Goal: Information Seeking & Learning: Learn about a topic

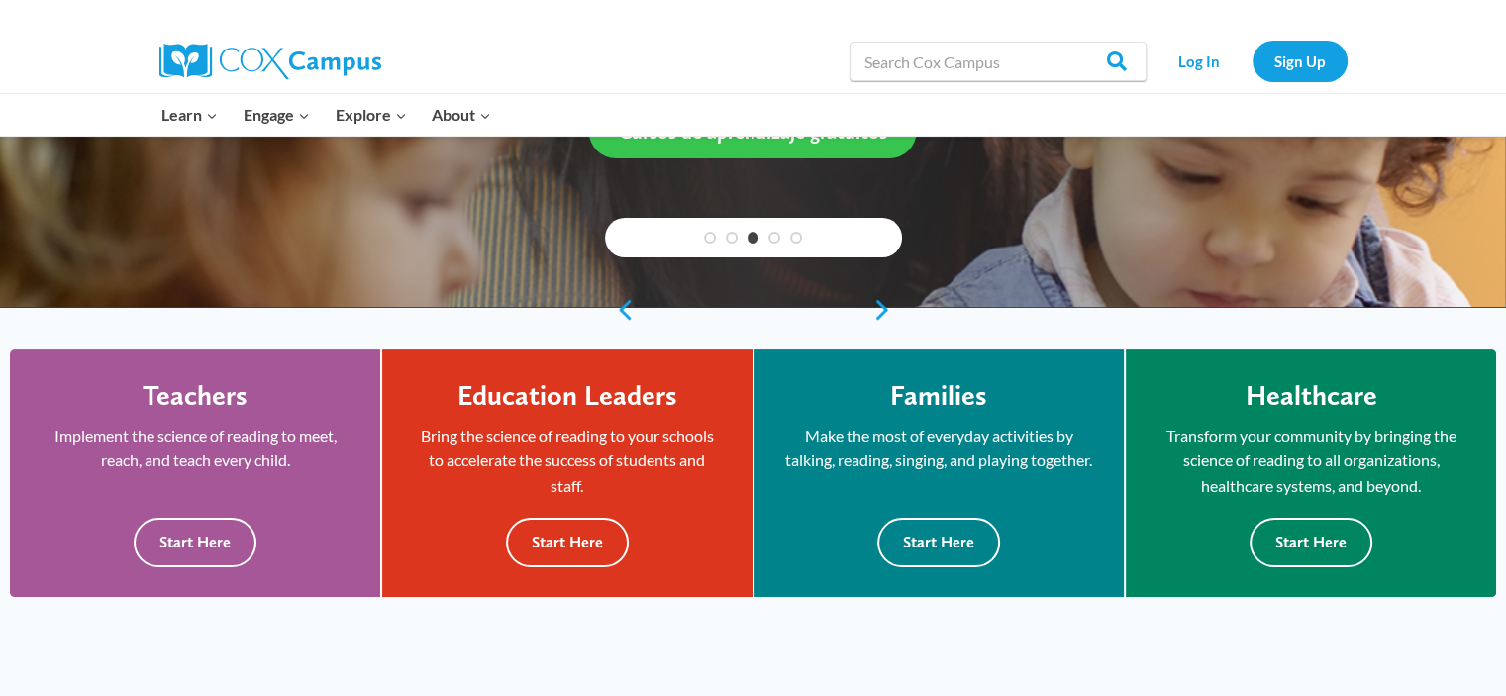
scroll to position [396, 0]
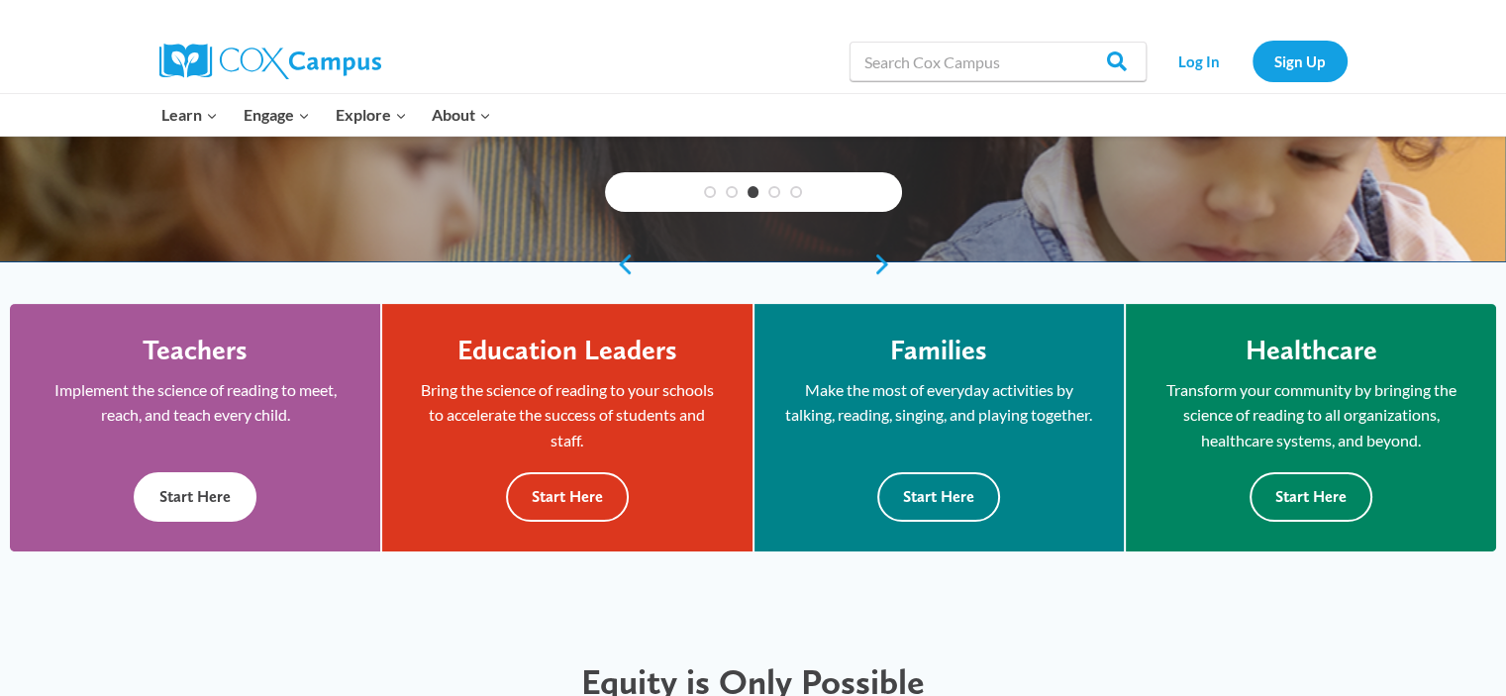
click at [187, 494] on button "Start Here" at bounding box center [195, 496] width 123 height 49
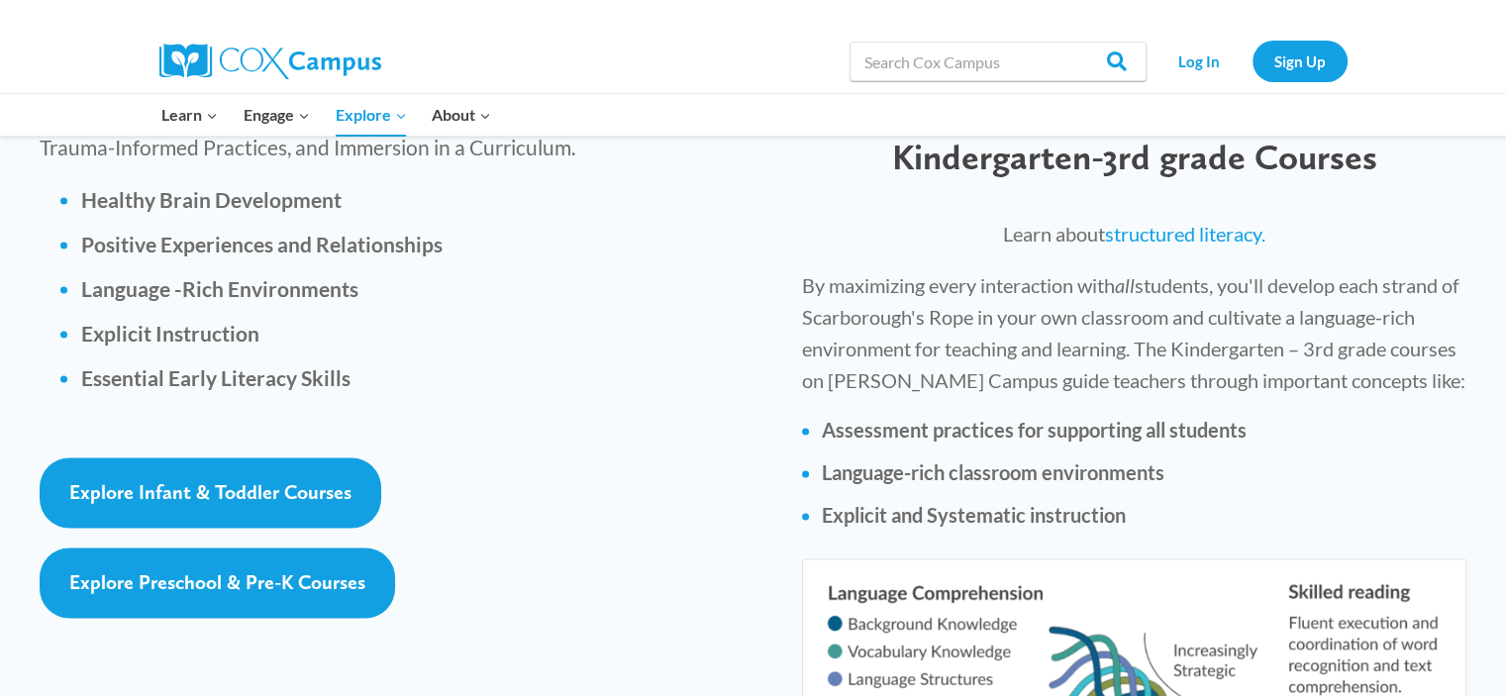
scroll to position [2872, 0]
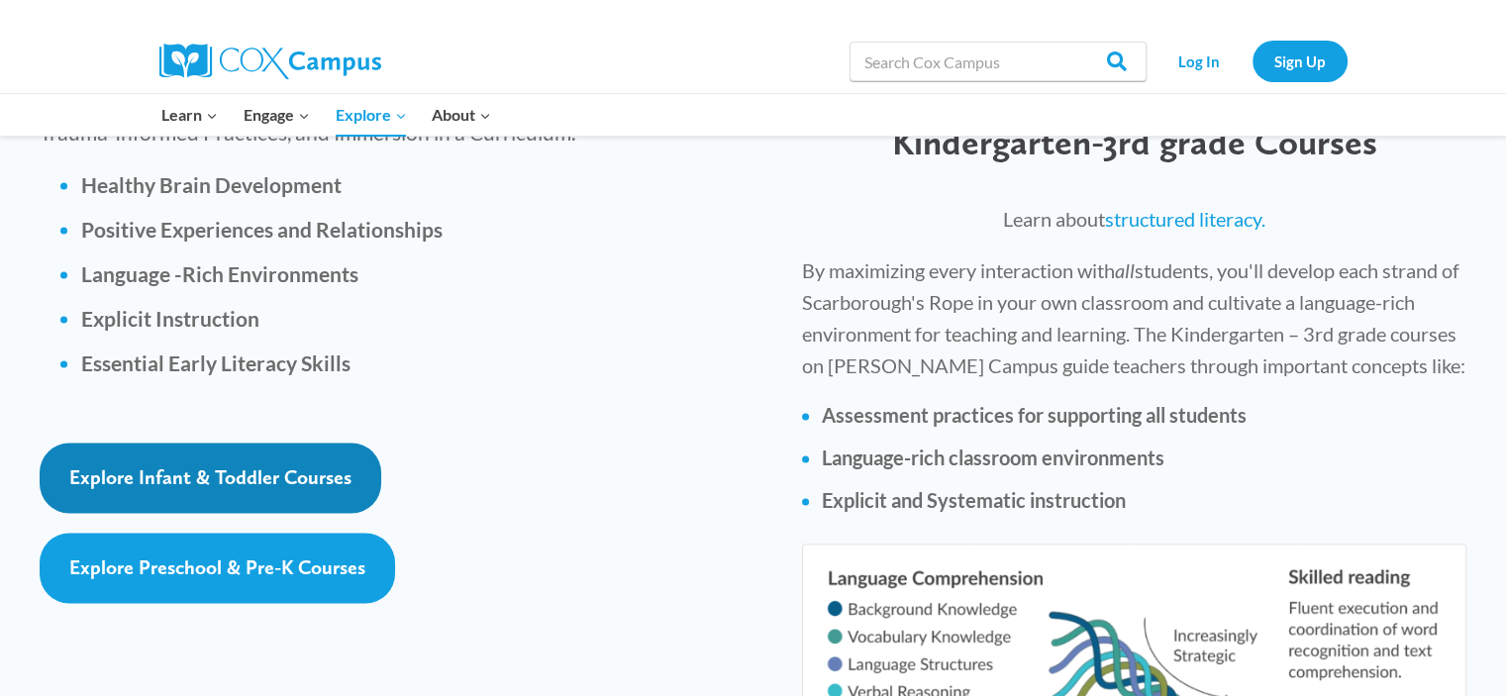
click at [210, 465] on span "Explore Infant & Toddler Courses" at bounding box center [210, 477] width 282 height 24
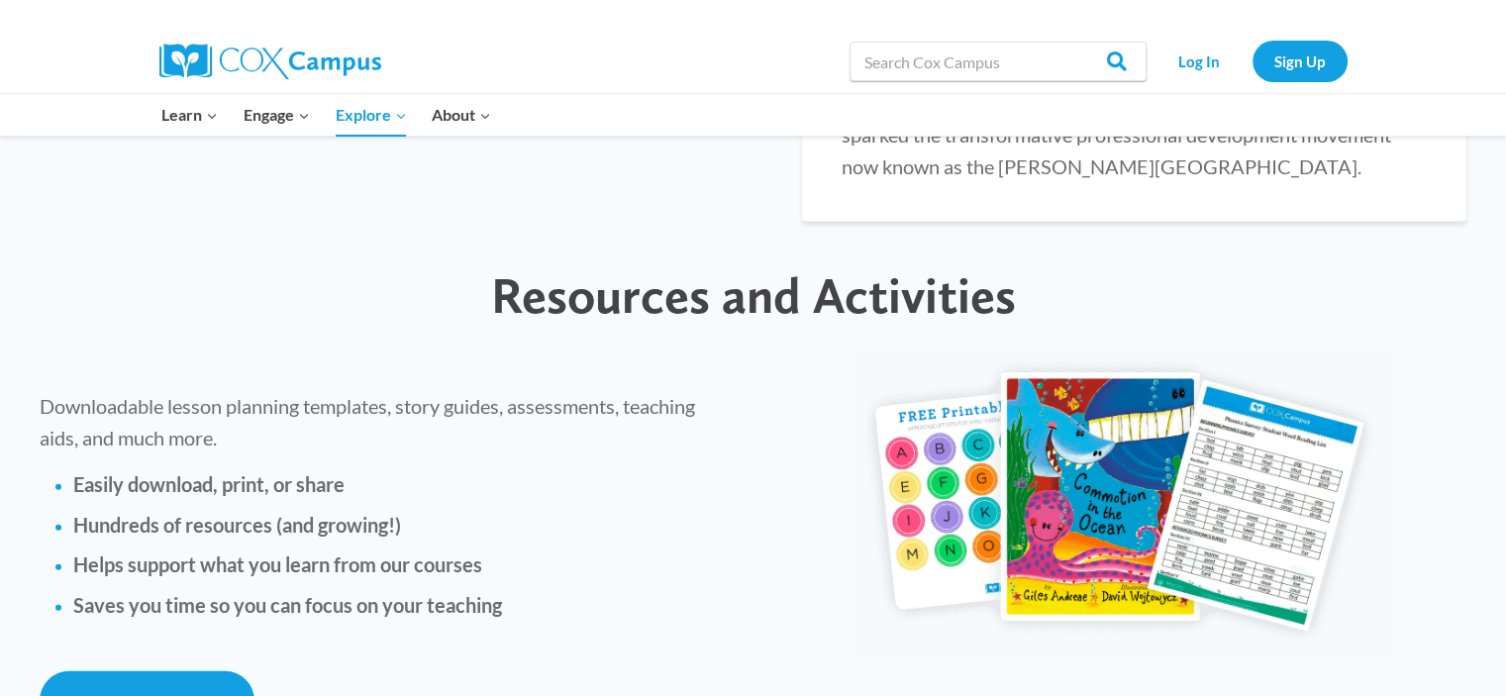
scroll to position [4258, 0]
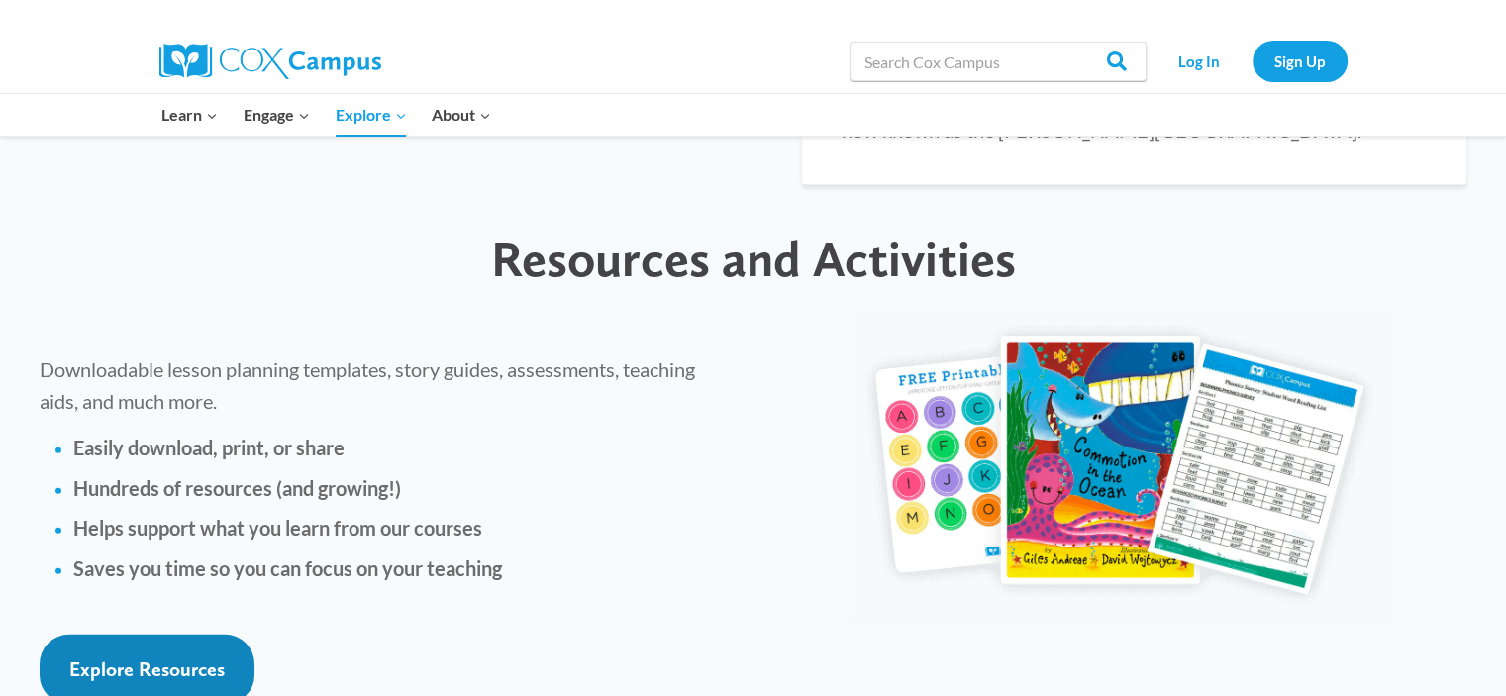
click at [115, 658] on span "Explore Resources" at bounding box center [146, 670] width 155 height 24
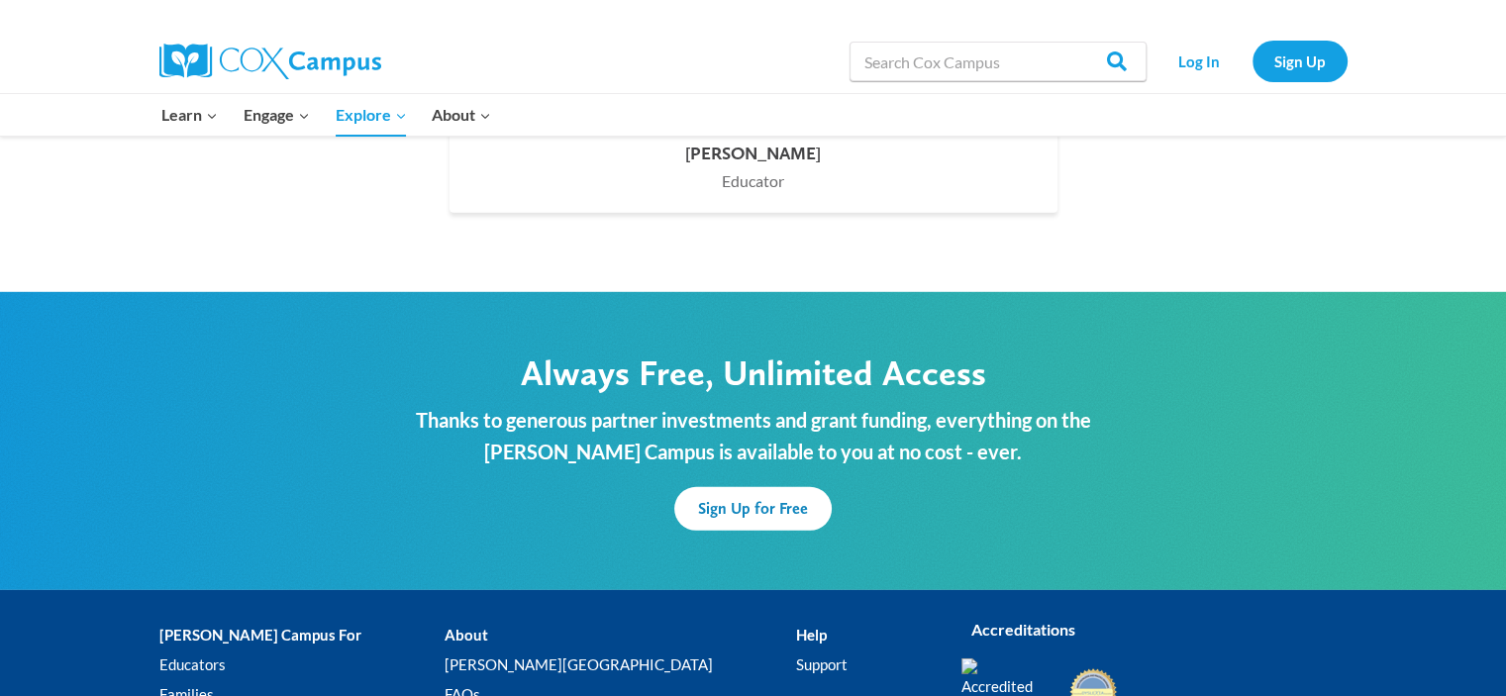
scroll to position [5842, 0]
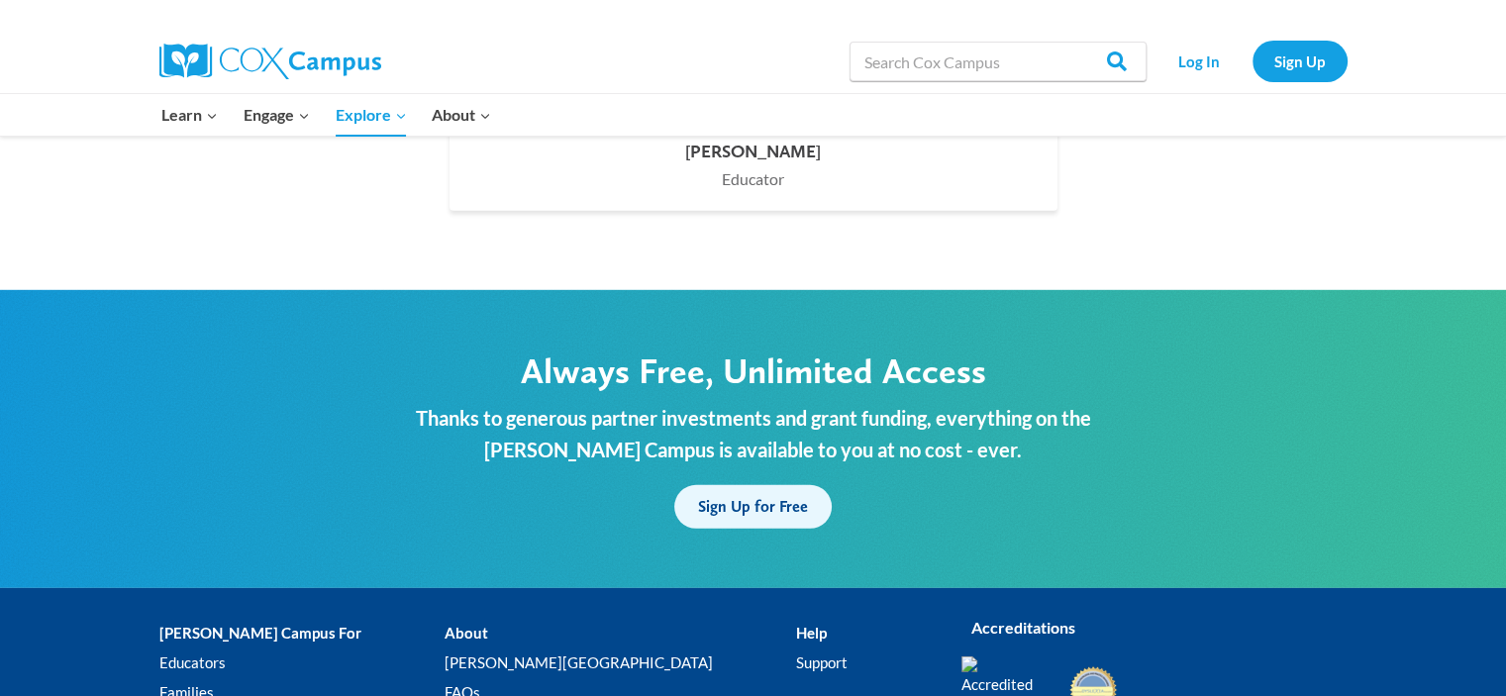
click at [764, 497] on span "Sign Up for Free" at bounding box center [753, 506] width 110 height 19
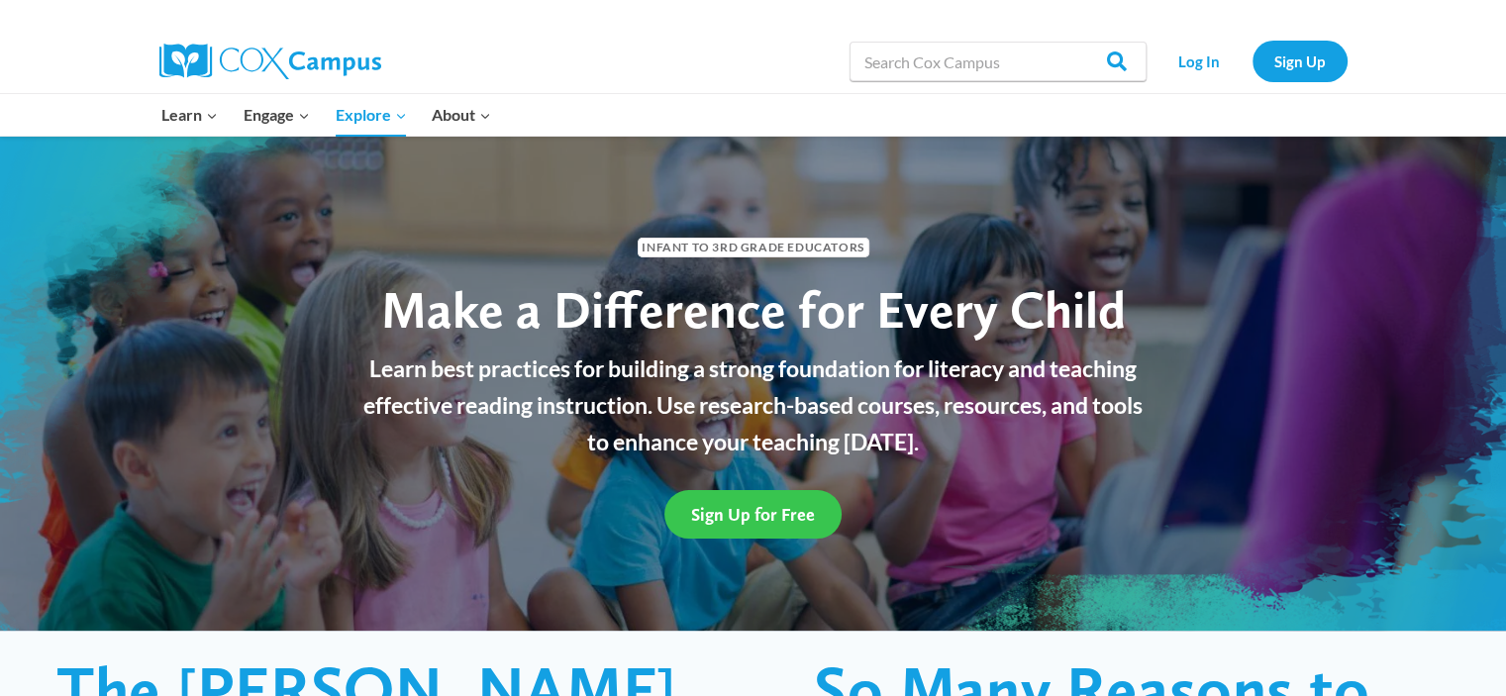
click at [777, 507] on span "Sign Up for Free" at bounding box center [753, 514] width 124 height 21
